Goal: Navigation & Orientation: Find specific page/section

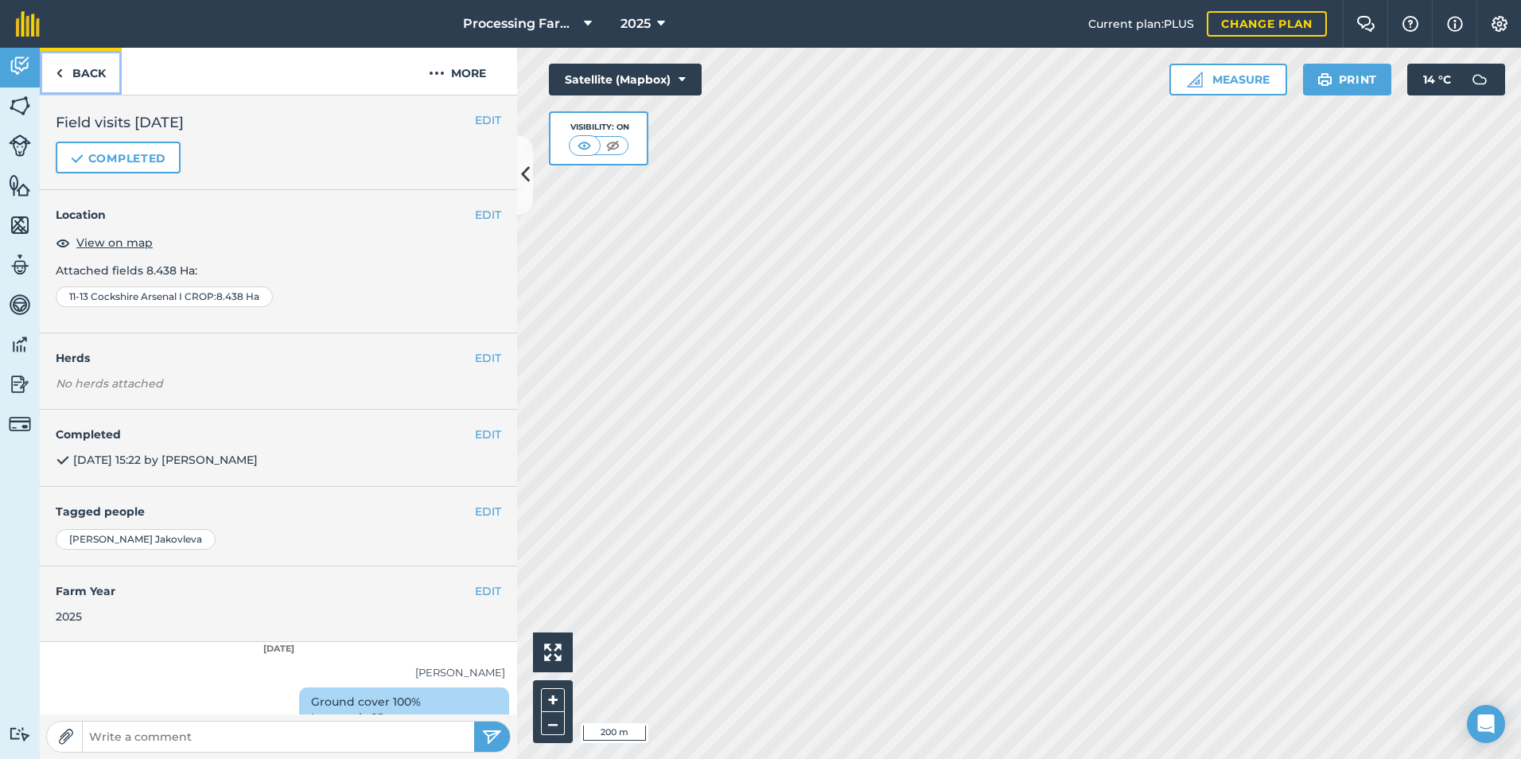
click at [57, 68] on img at bounding box center [59, 73] width 7 height 19
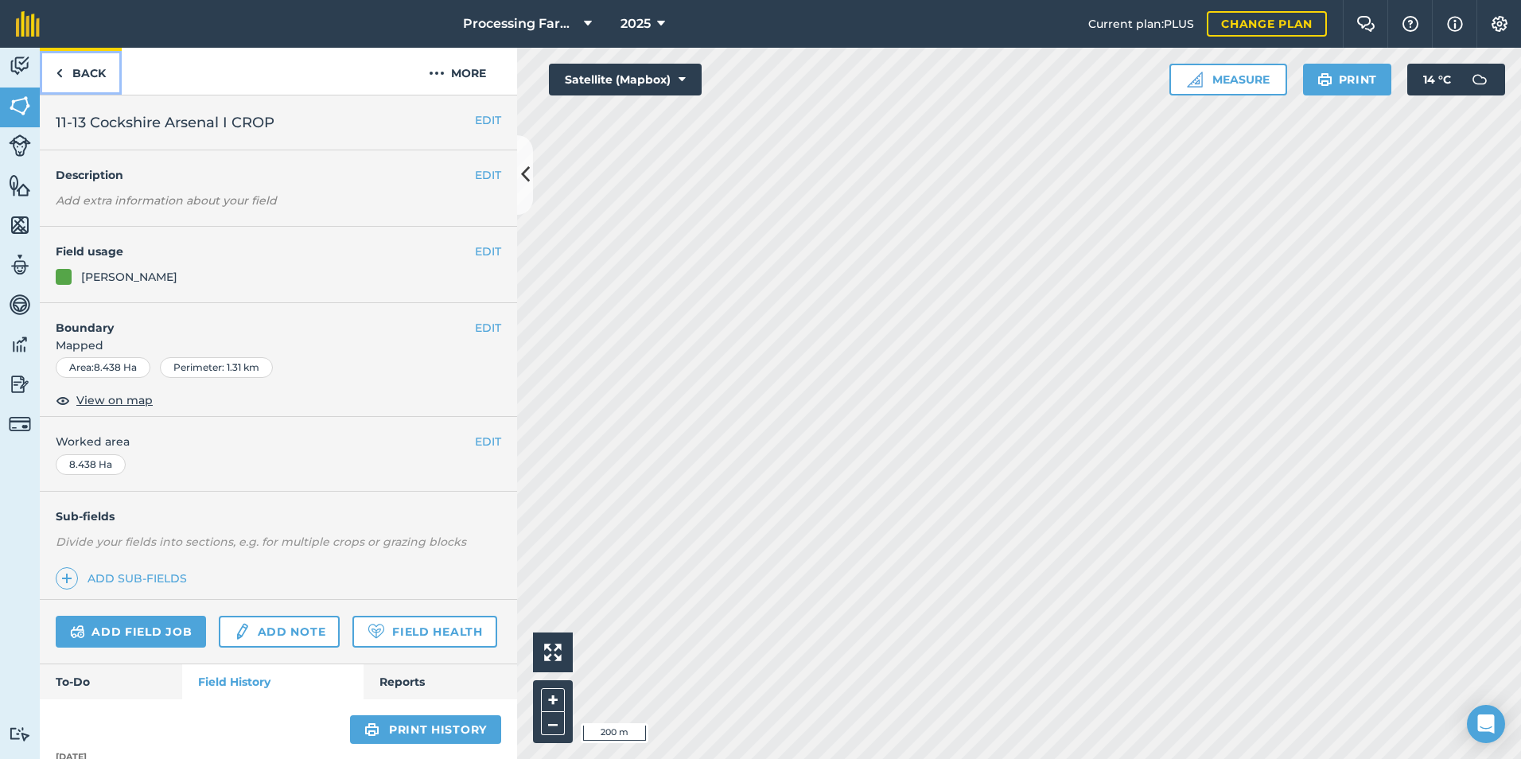
click at [62, 64] on img at bounding box center [59, 73] width 7 height 19
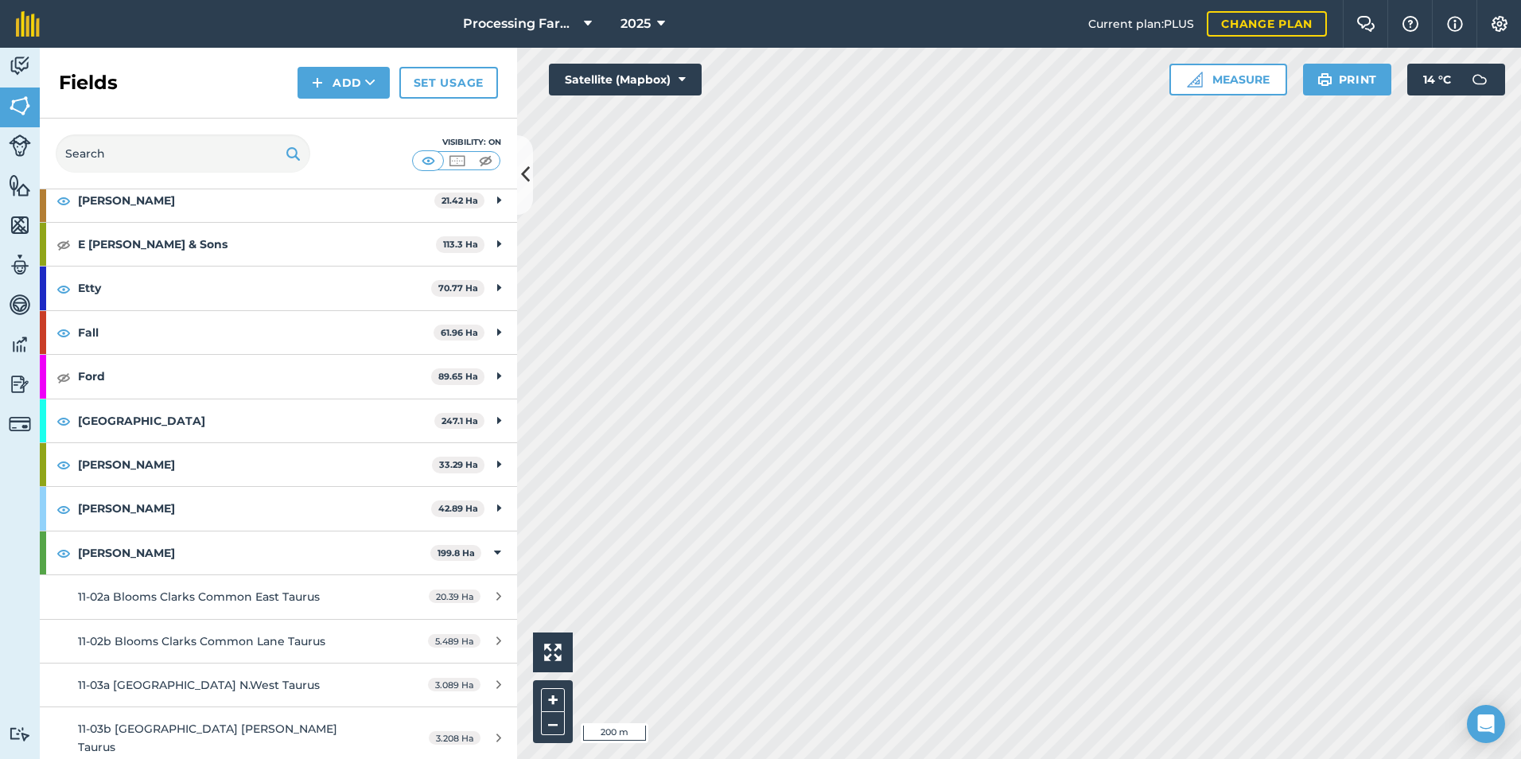
scroll to position [716, 0]
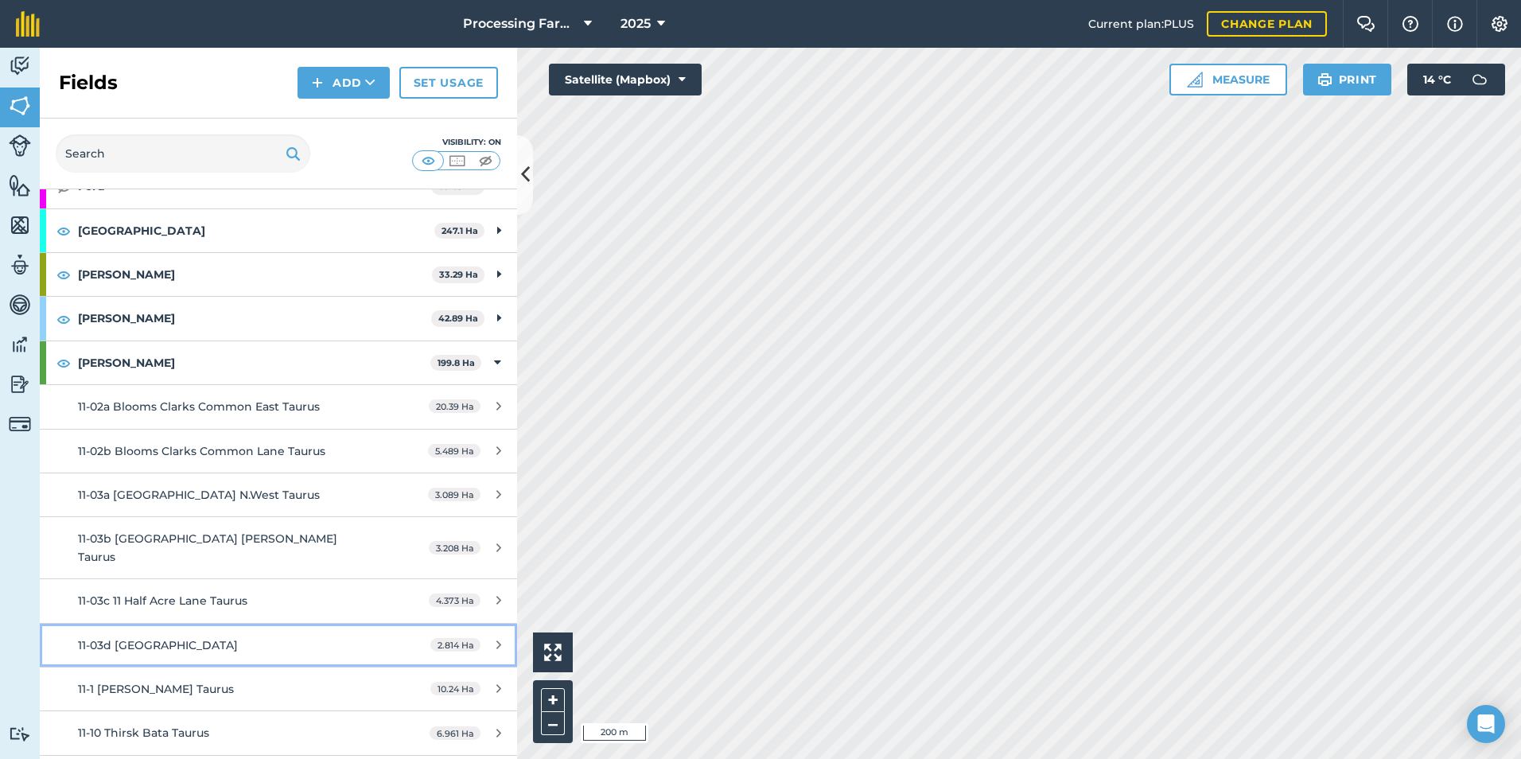
click at [131, 638] on span "11-03d [GEOGRAPHIC_DATA]" at bounding box center [158, 645] width 160 height 14
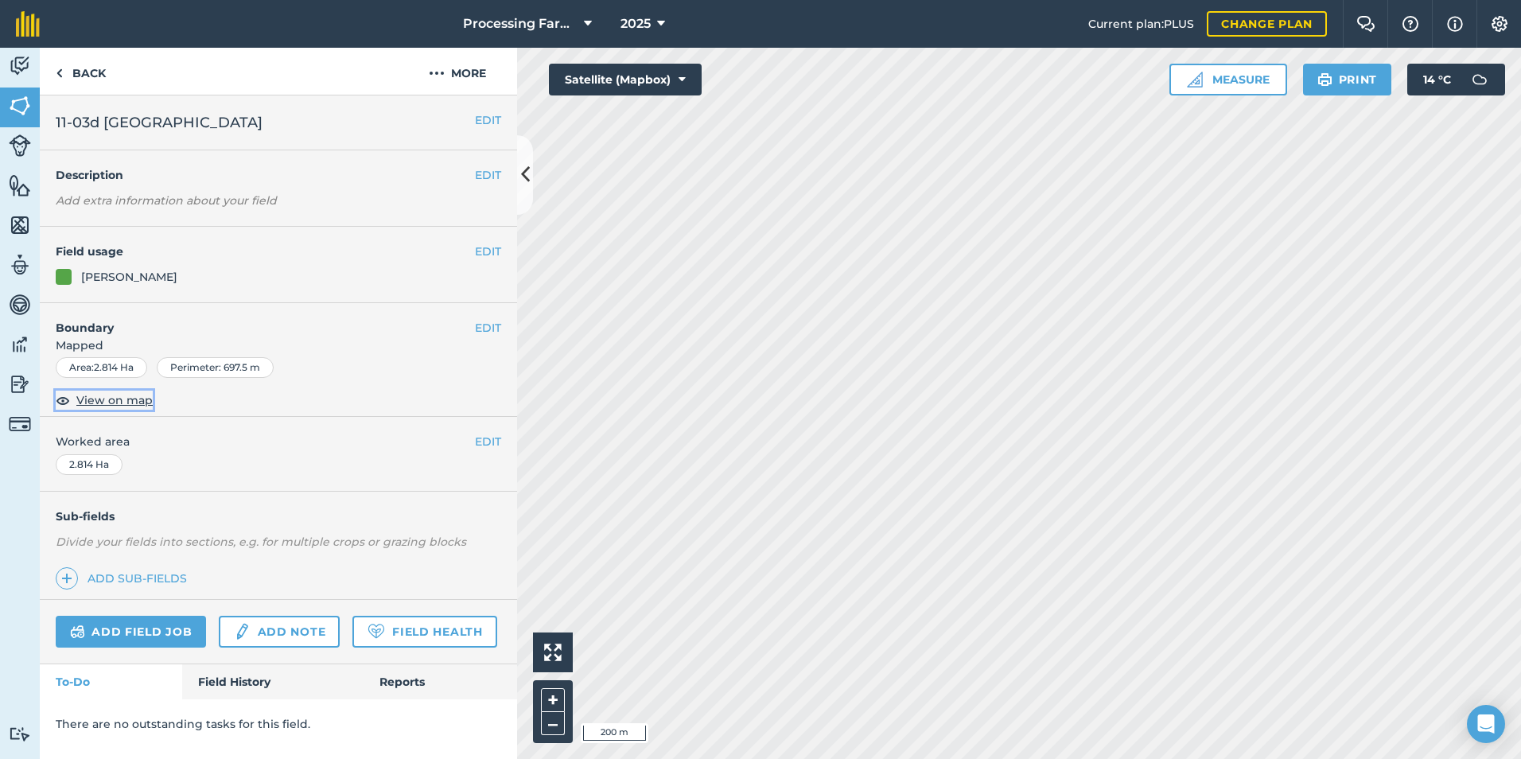
click at [123, 399] on span "View on map" at bounding box center [114, 399] width 76 height 17
click at [63, 71] on link "Back" at bounding box center [81, 71] width 82 height 47
click at [63, 76] on link "Back" at bounding box center [81, 71] width 82 height 47
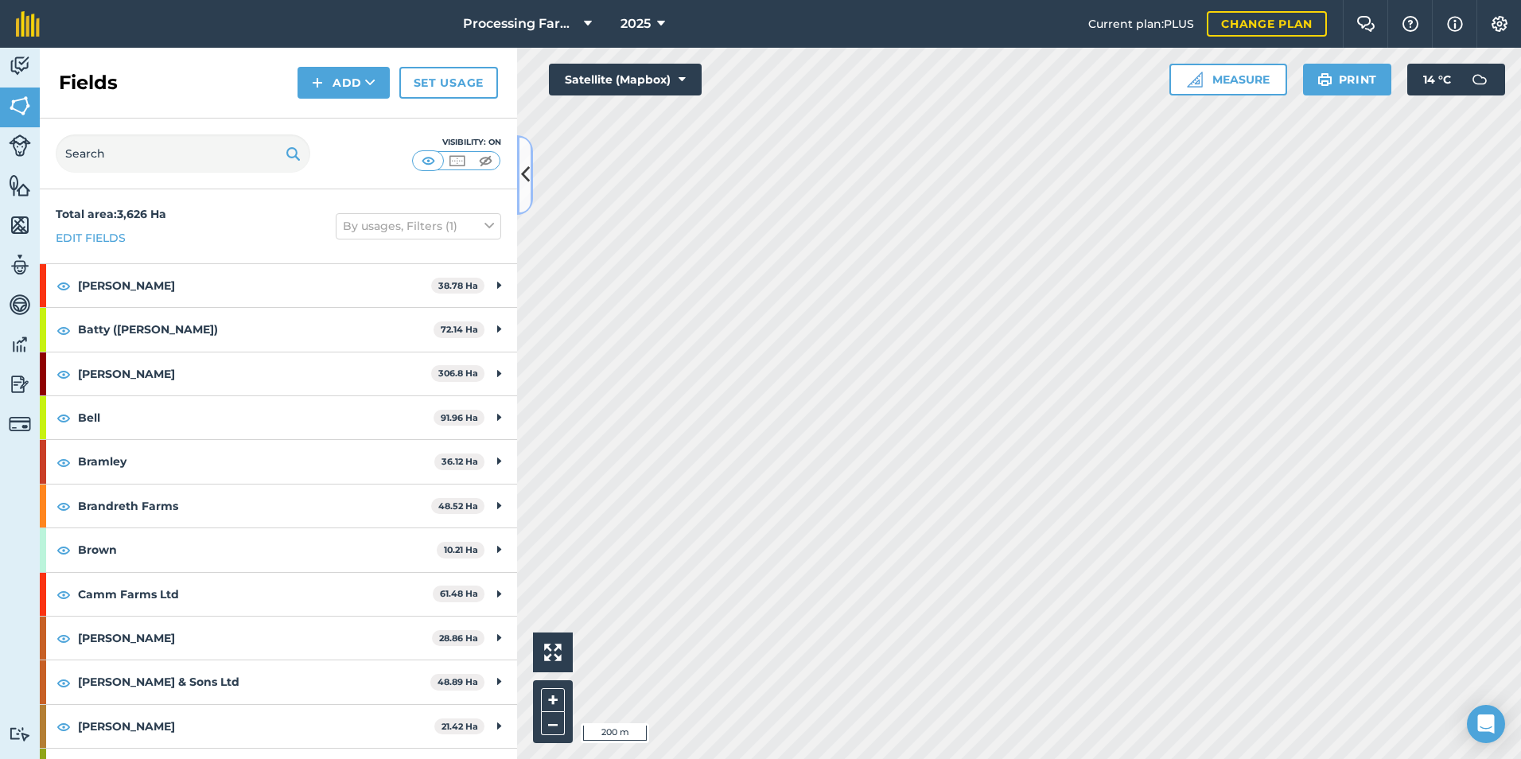
click at [523, 186] on icon at bounding box center [525, 175] width 9 height 28
